Goal: Navigation & Orientation: Understand site structure

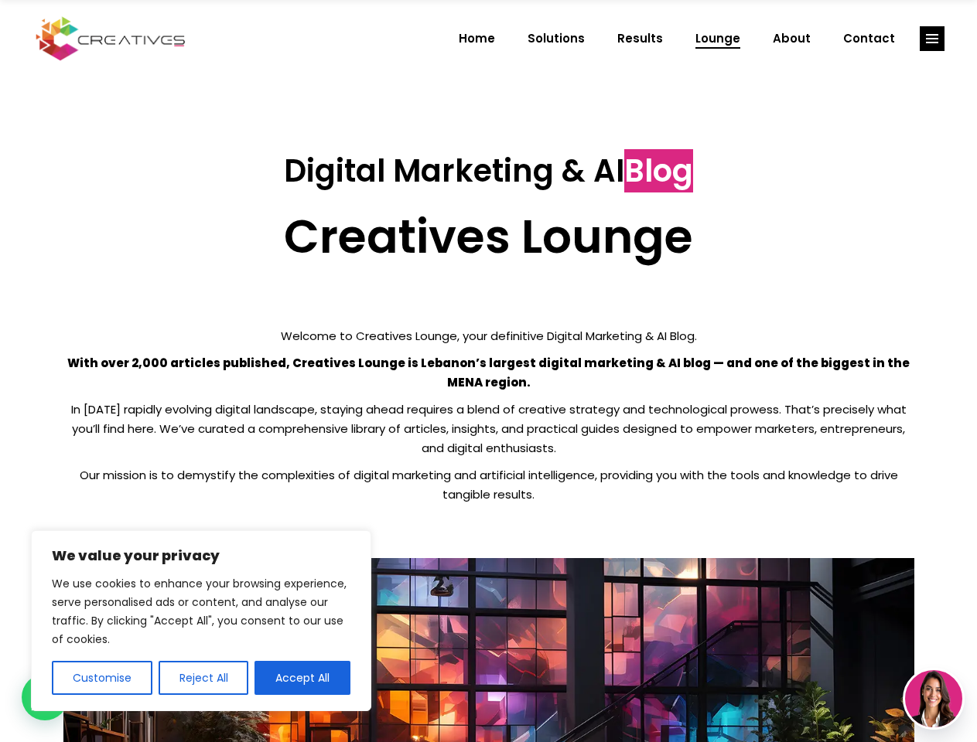
click at [488, 371] on p "With over 2,000 articles published, Creatives Lounge is Lebanon’s largest digit…" at bounding box center [488, 372] width 851 height 39
click at [101, 678] on button "Customise" at bounding box center [102, 678] width 101 height 34
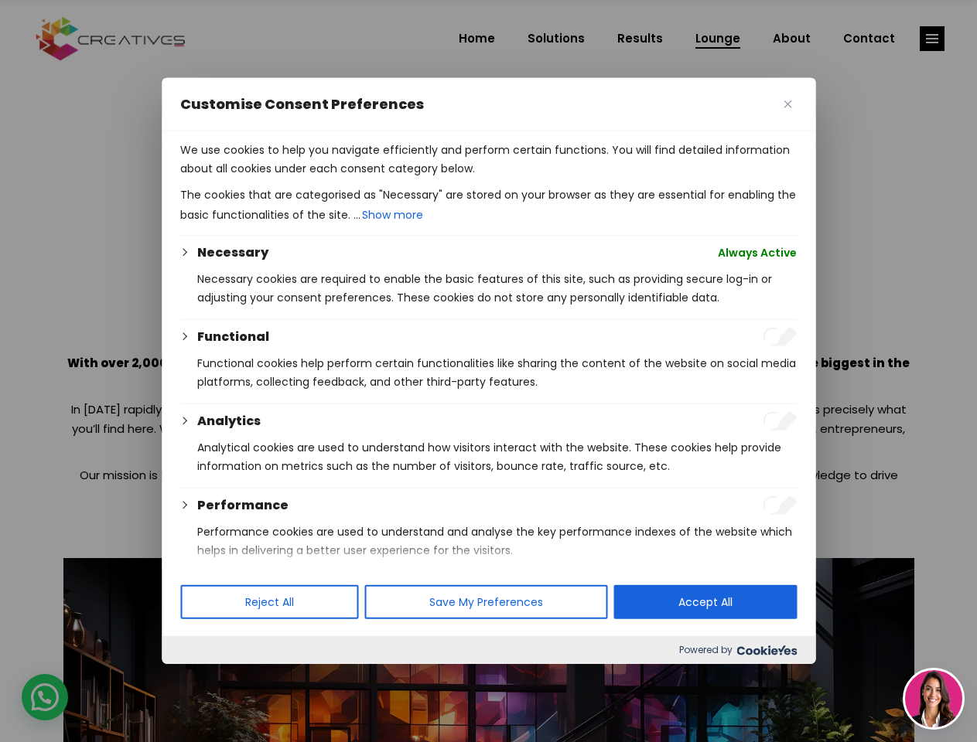
click at [203, 678] on div at bounding box center [488, 371] width 977 height 742
click at [302, 178] on p "We use cookies to help you navigate efficiently and perform certain functions. …" at bounding box center [488, 159] width 616 height 37
click at [932, 39] on div at bounding box center [488, 371] width 977 height 742
click at [933, 699] on img at bounding box center [933, 698] width 57 height 57
